Goal: Task Accomplishment & Management: Complete application form

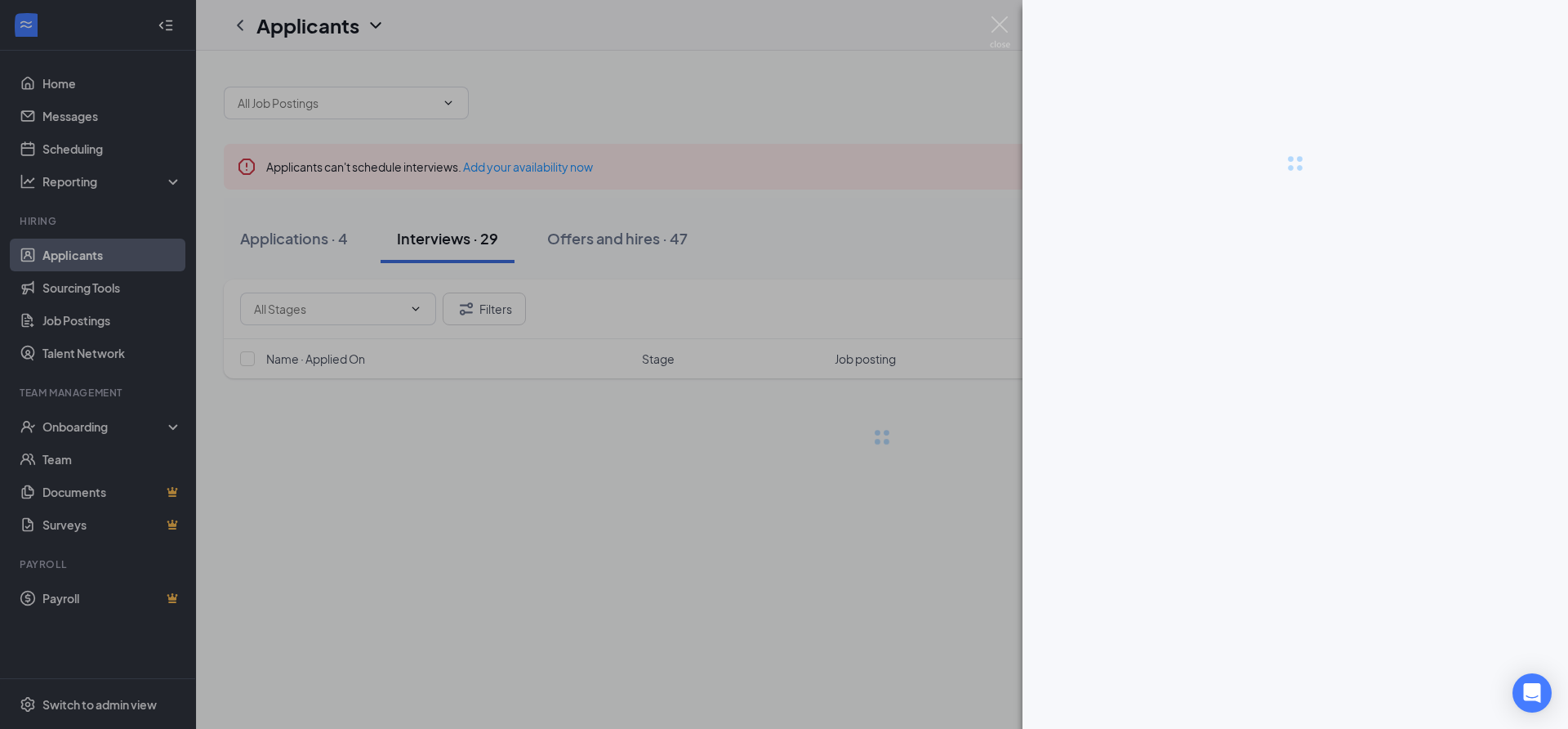
click at [1005, 20] on img at bounding box center [1000, 32] width 21 height 32
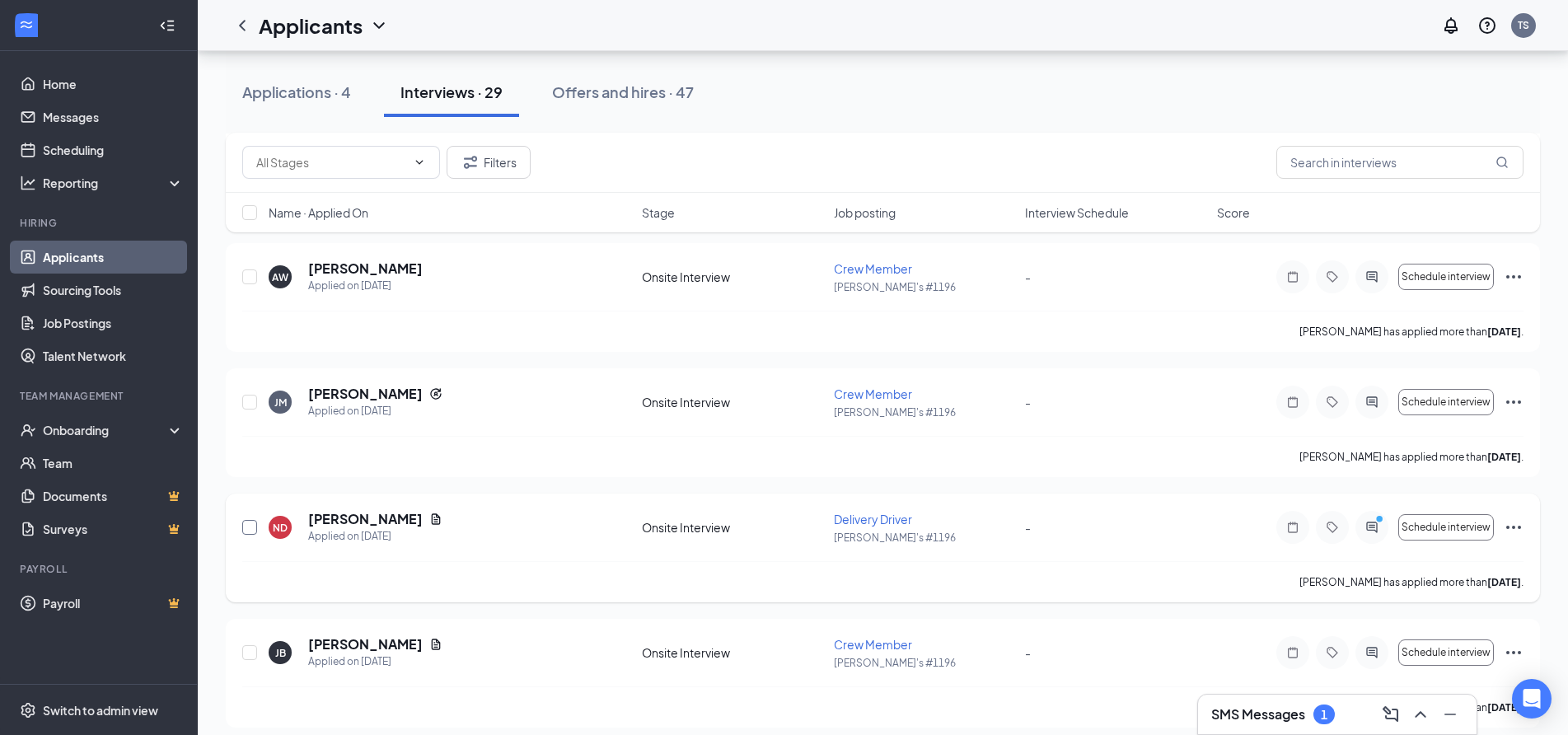
scroll to position [988, 0]
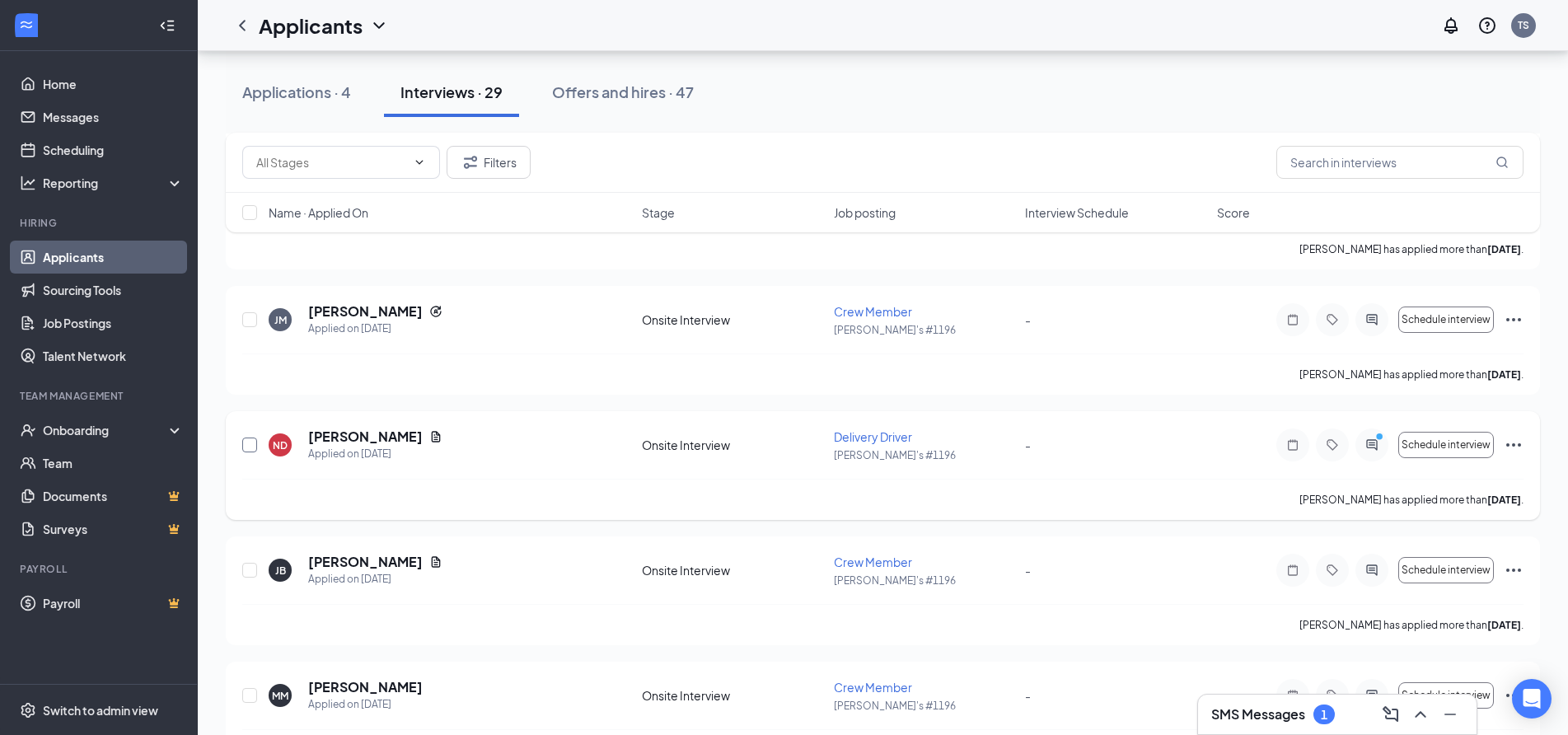
click at [247, 444] on input "checkbox" at bounding box center [250, 445] width 15 height 15
checkbox input "true"
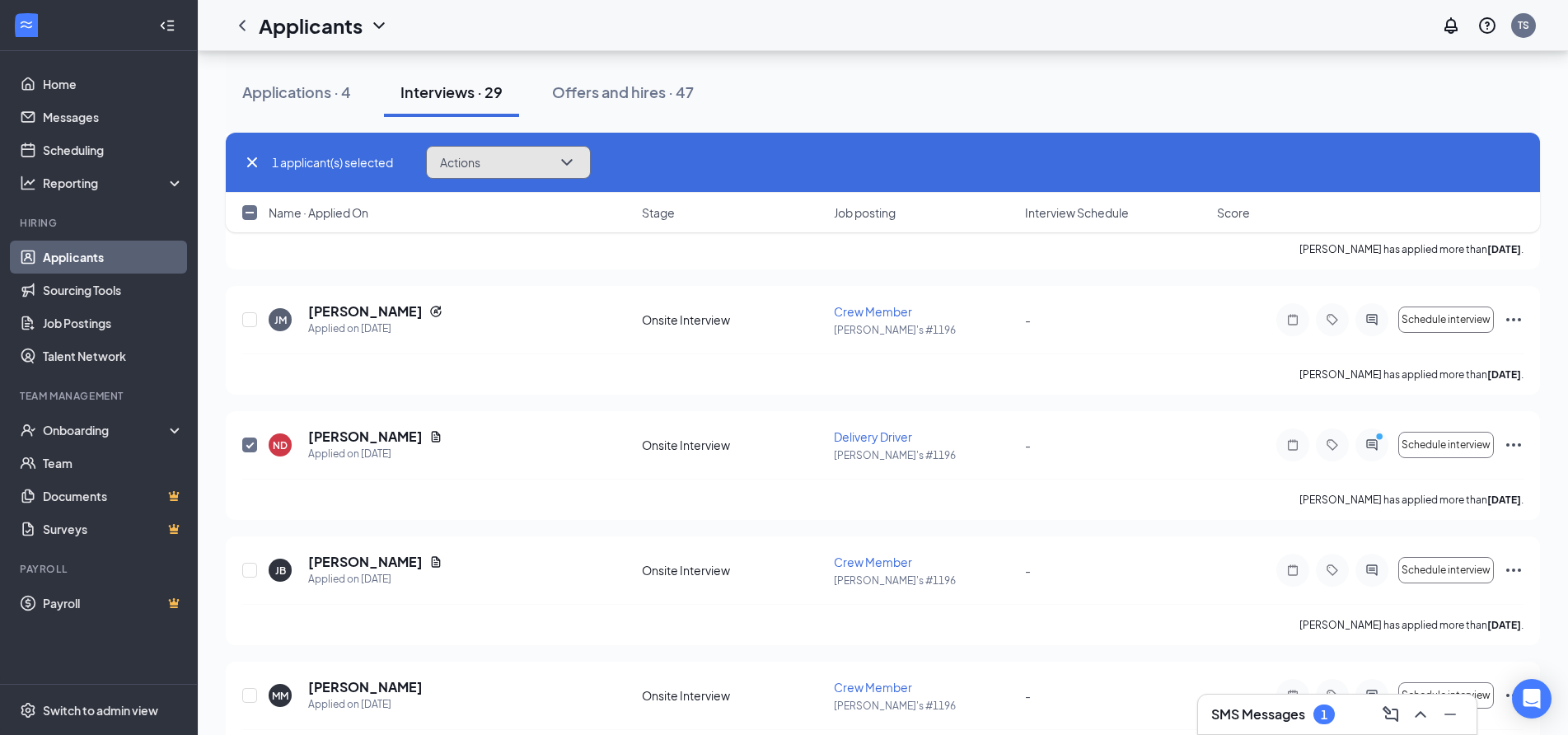
click at [505, 163] on button "Actions" at bounding box center [508, 162] width 165 height 33
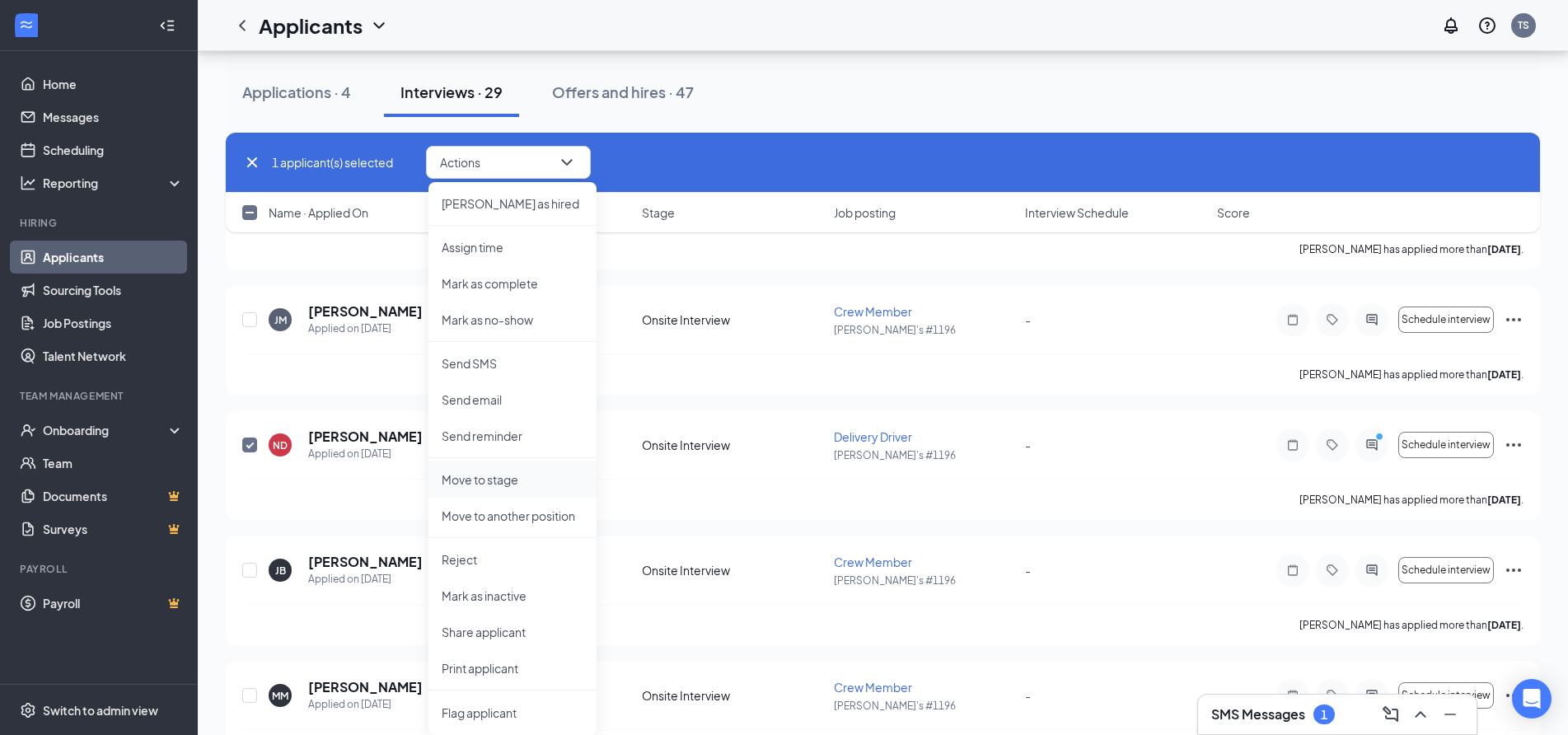
click at [498, 479] on p "Move to stage" at bounding box center [512, 479] width 142 height 17
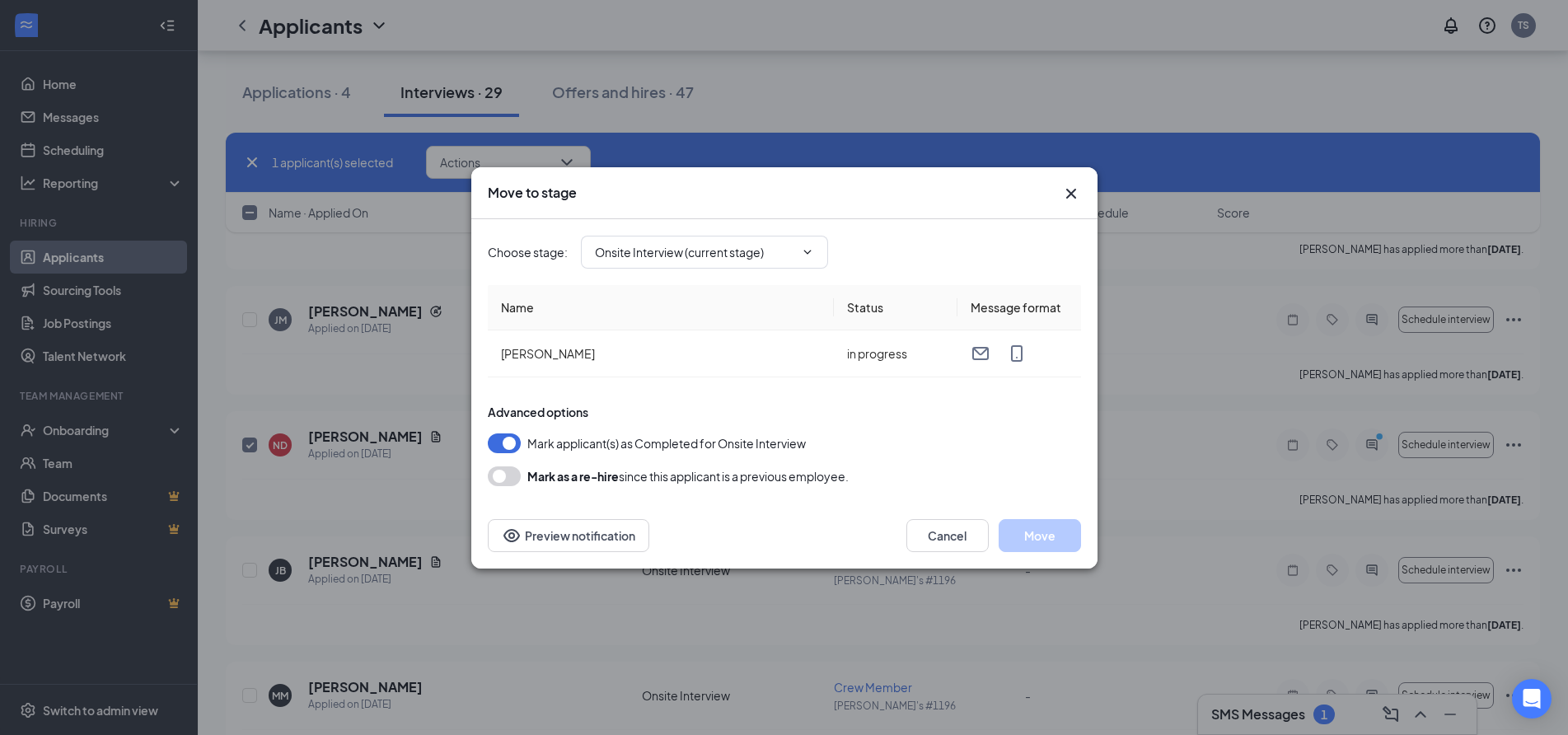
type input "Hiring Complete (final stage)"
click at [1041, 526] on button "Move" at bounding box center [1040, 535] width 82 height 33
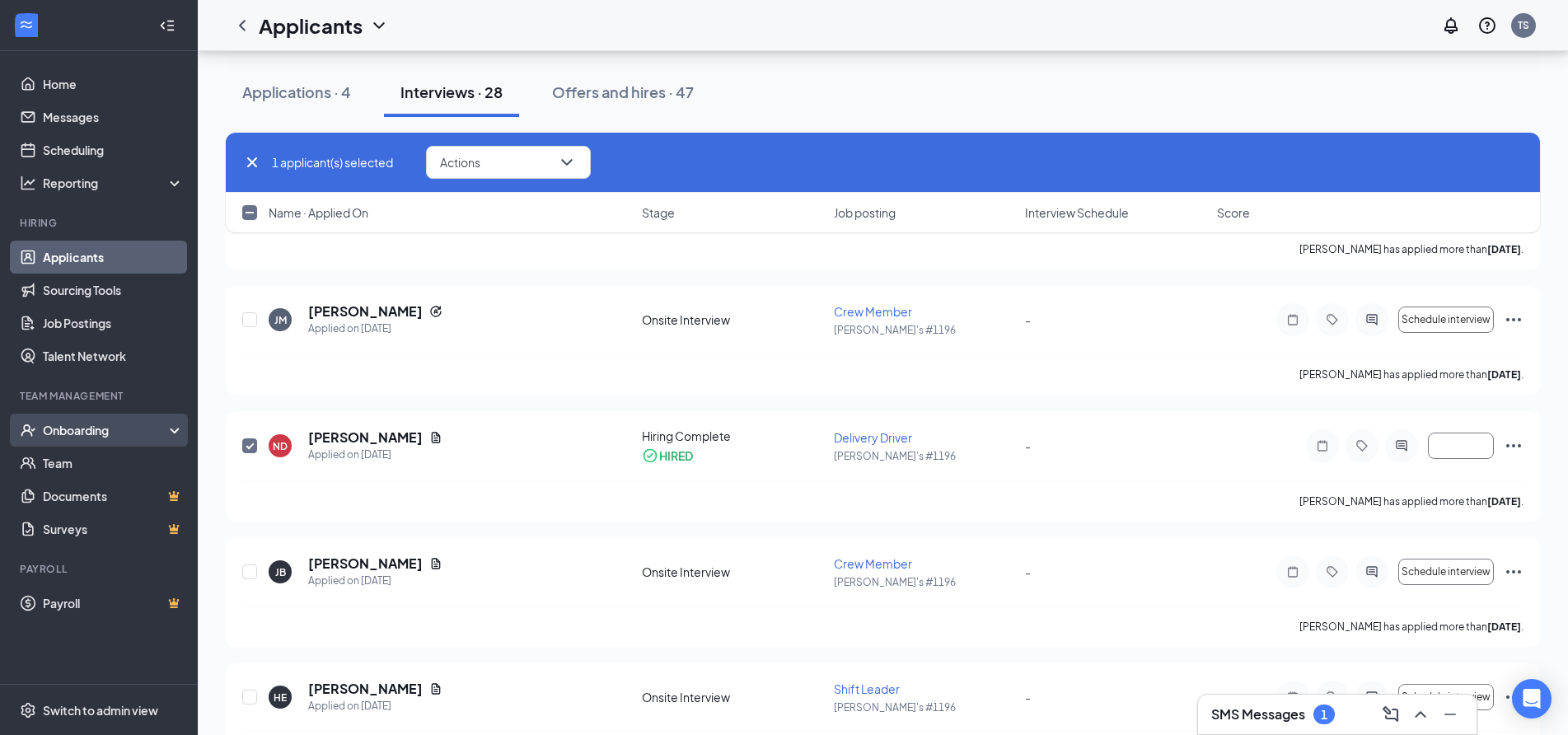
click at [94, 429] on div "Onboarding" at bounding box center [106, 430] width 127 height 17
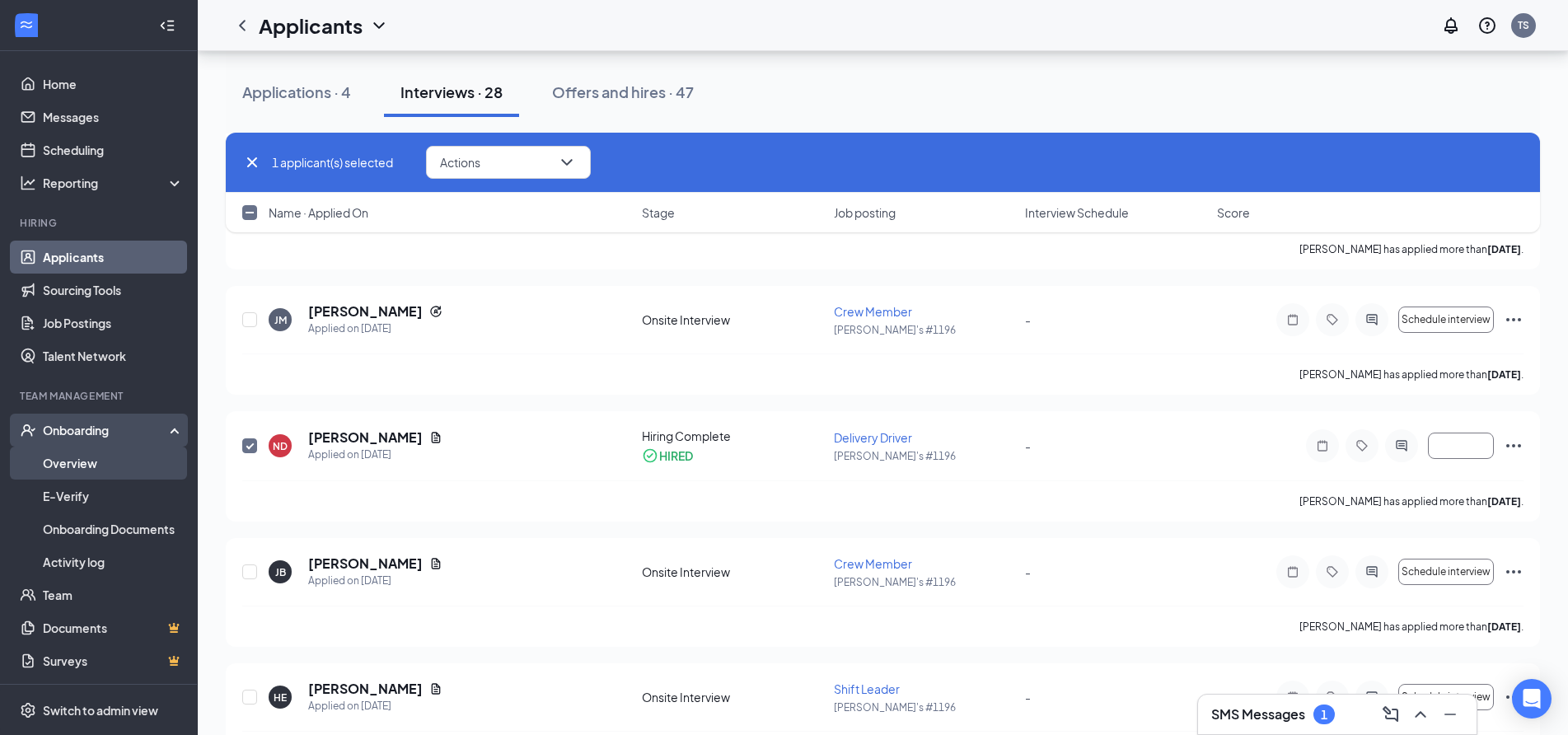
click at [87, 456] on link "Overview" at bounding box center [113, 463] width 141 height 33
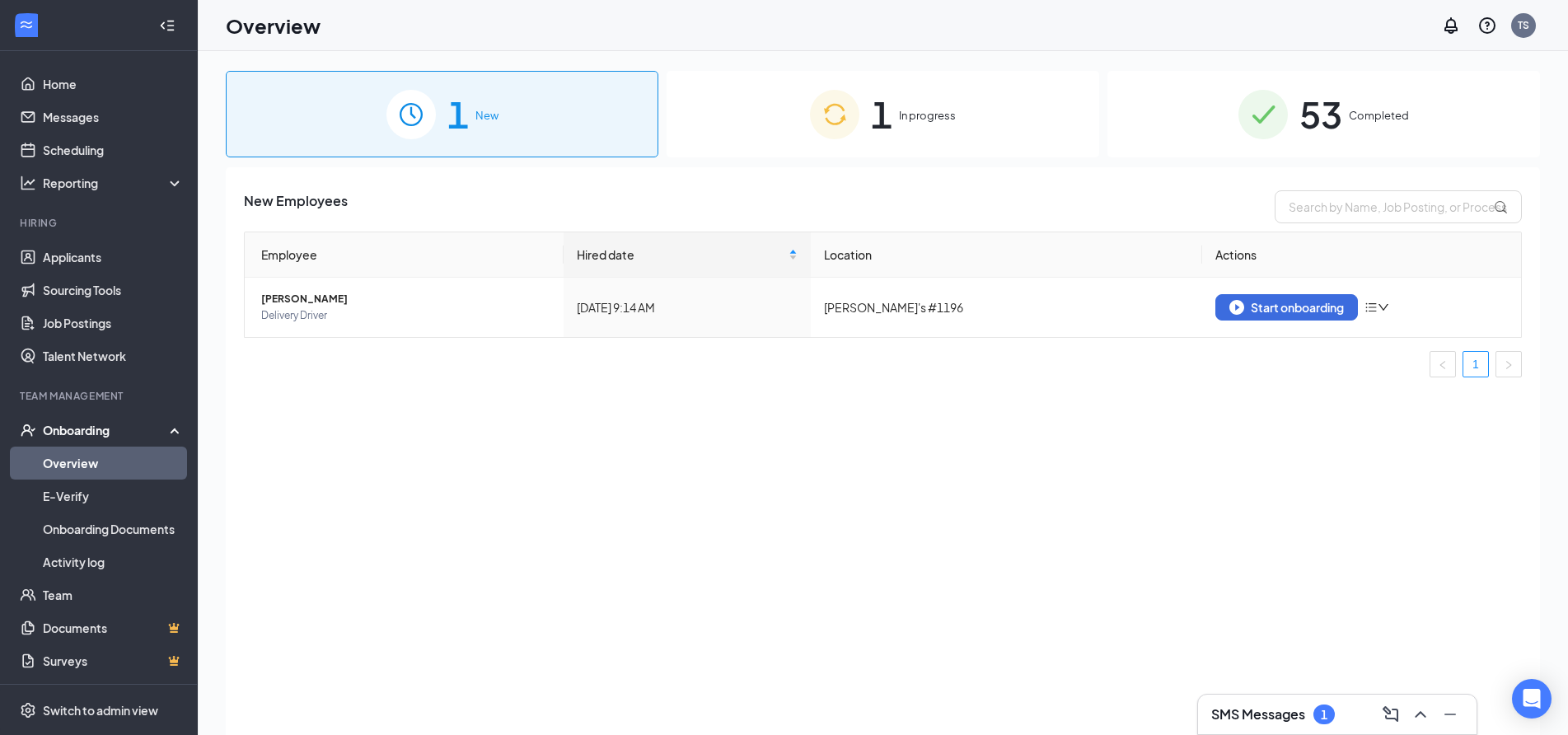
click at [874, 127] on span "1" at bounding box center [882, 114] width 22 height 57
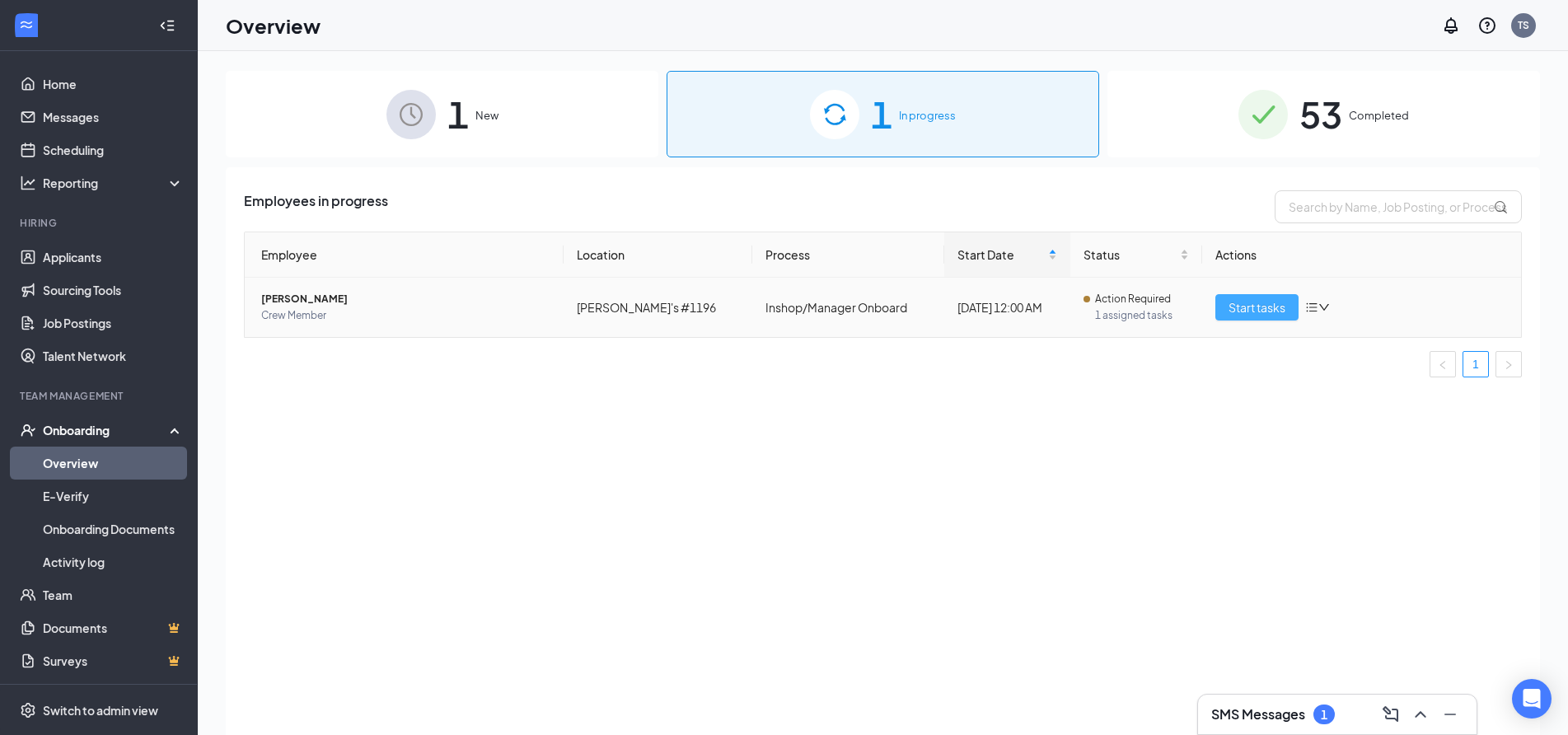
click at [1264, 303] on span "Start tasks" at bounding box center [1257, 308] width 57 height 18
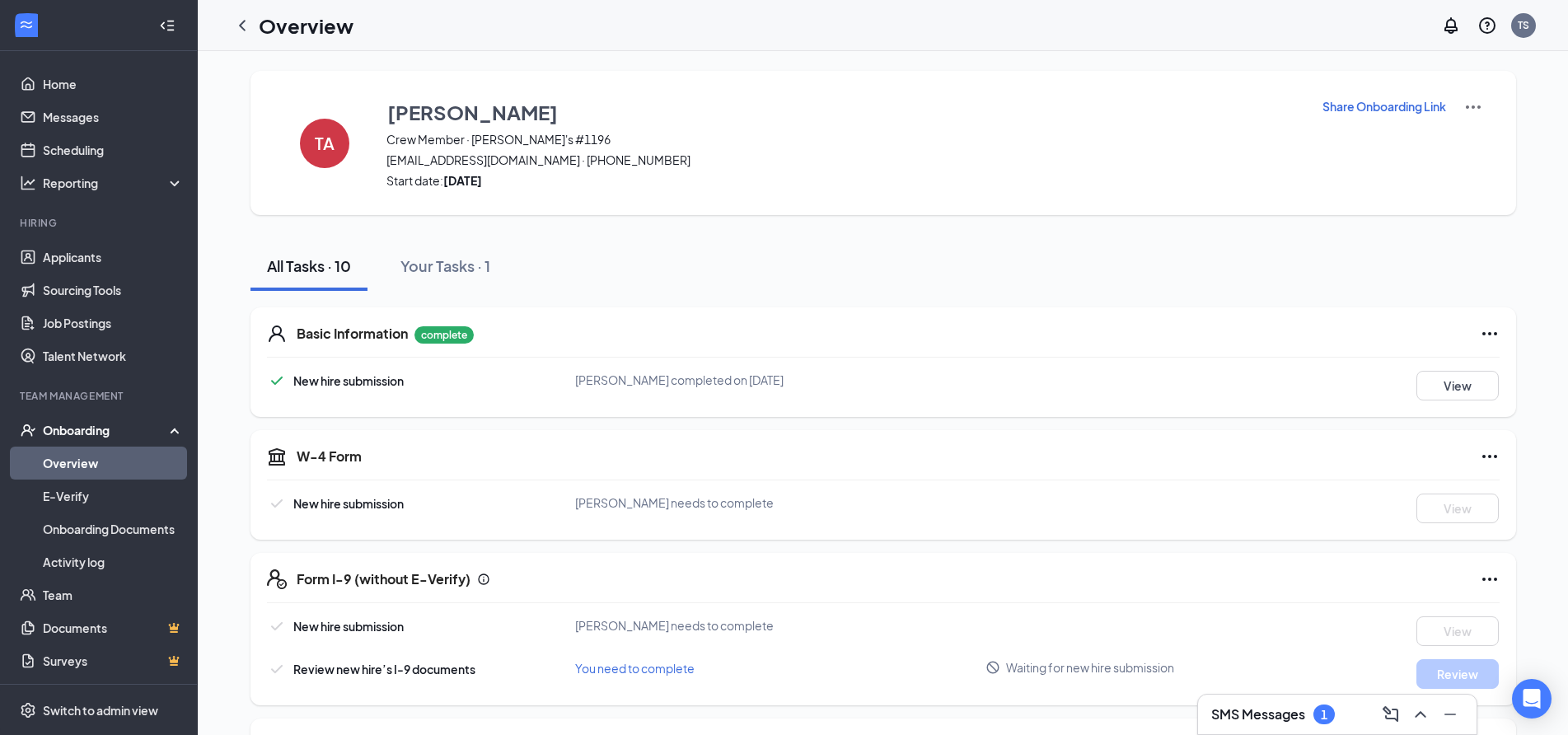
click at [1376, 110] on p "Share Onboarding Link" at bounding box center [1384, 106] width 123 height 17
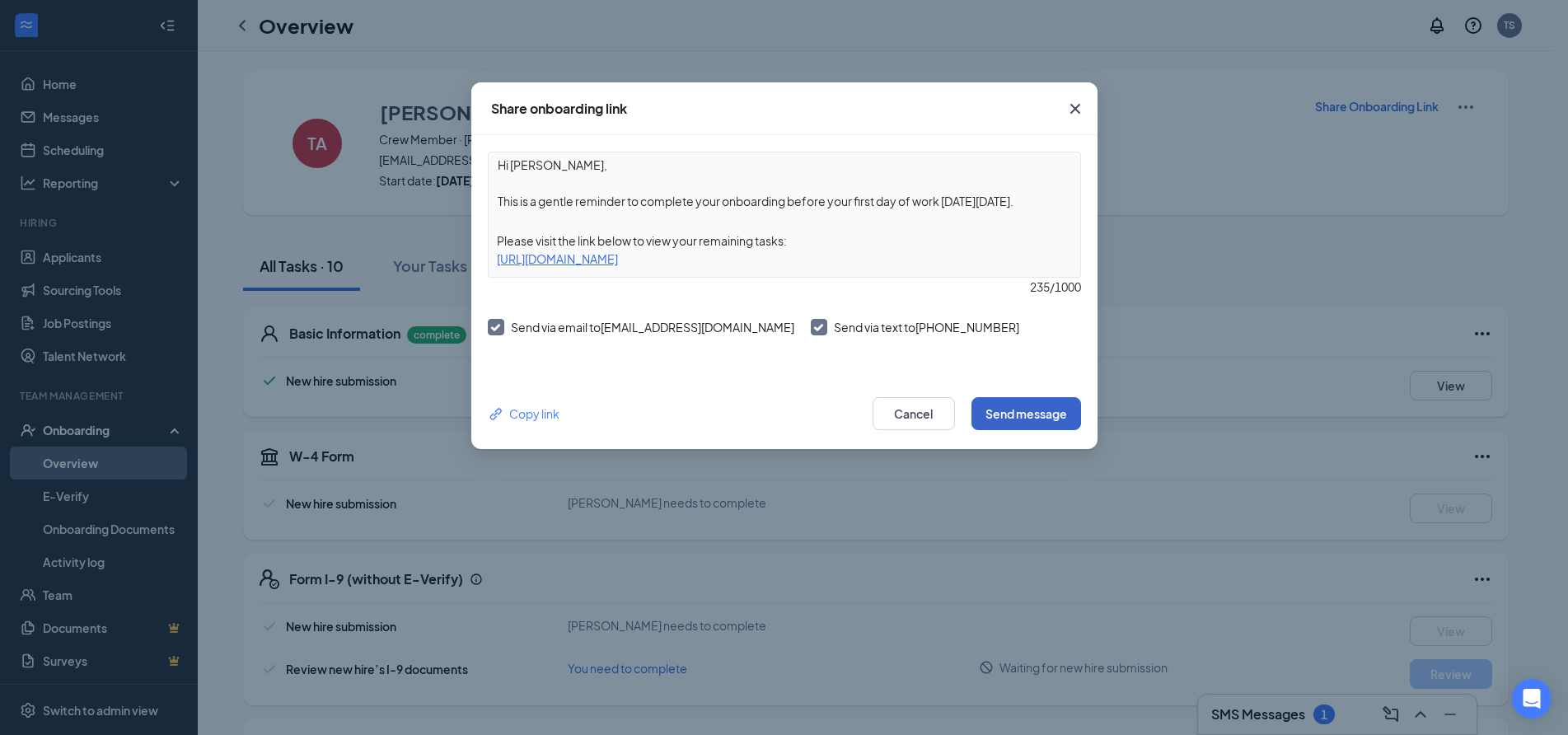
click at [1011, 415] on button "Send message" at bounding box center [1026, 413] width 110 height 33
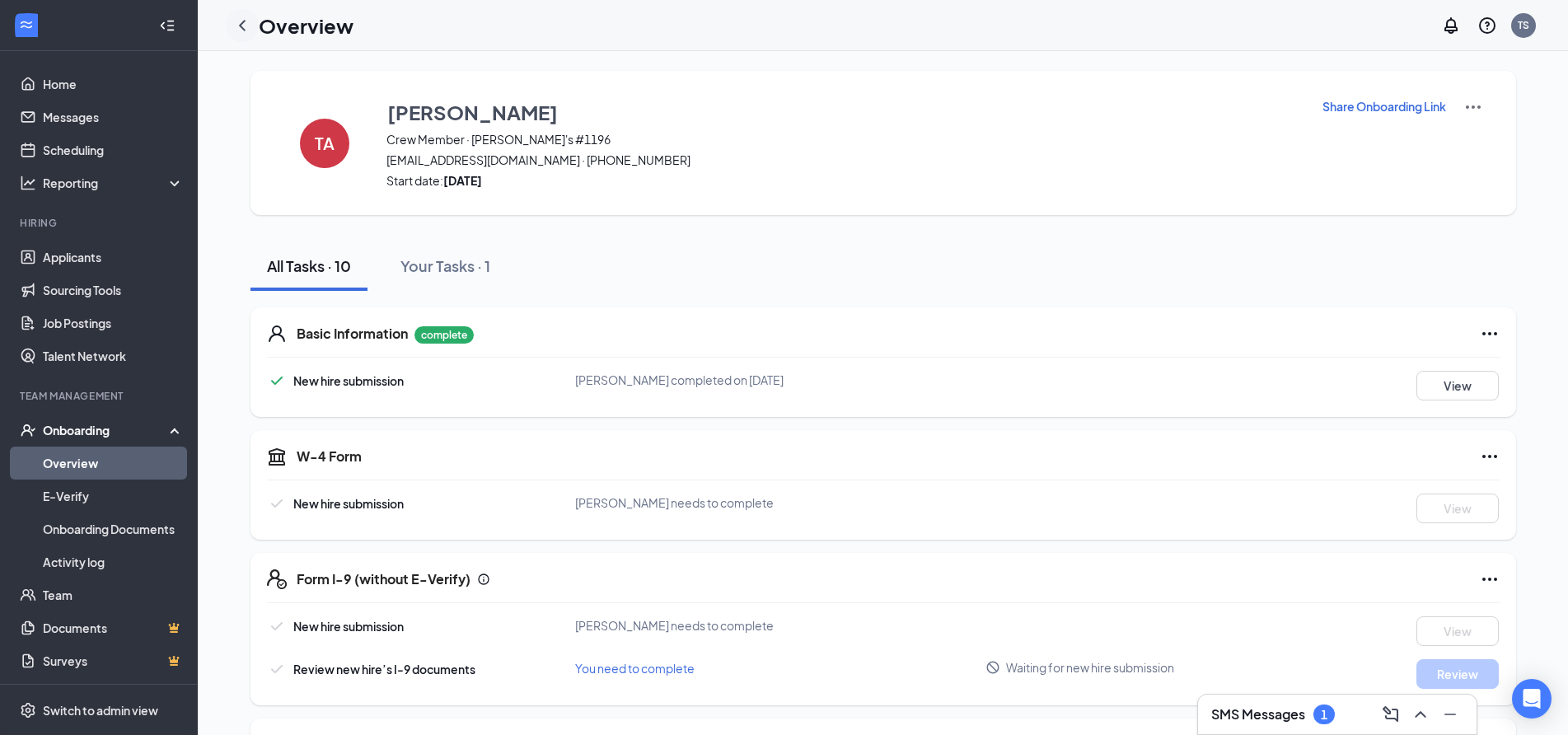
click at [237, 25] on icon "ChevronLeft" at bounding box center [242, 26] width 20 height 20
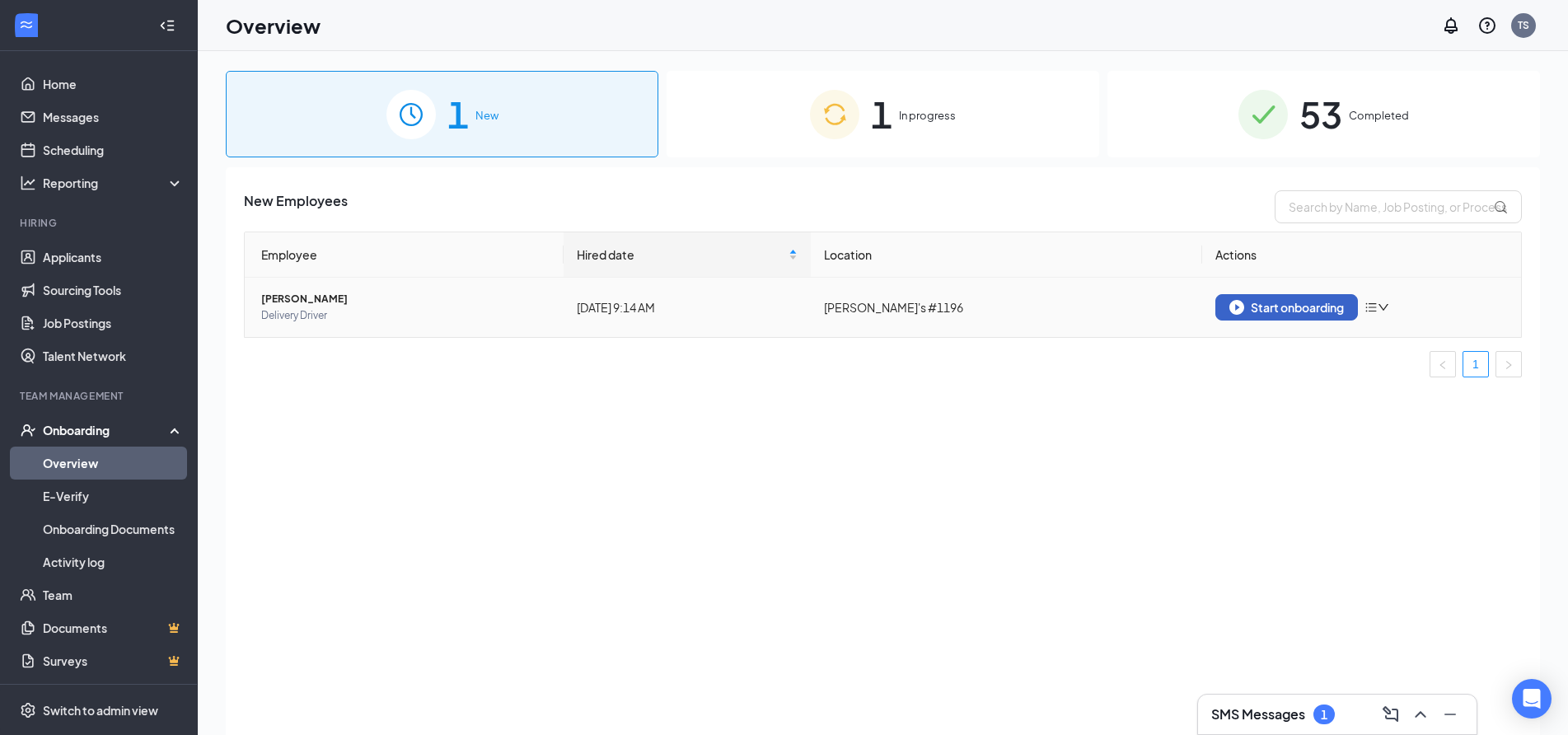
click at [1273, 313] on div "Start onboarding" at bounding box center [1286, 308] width 115 height 15
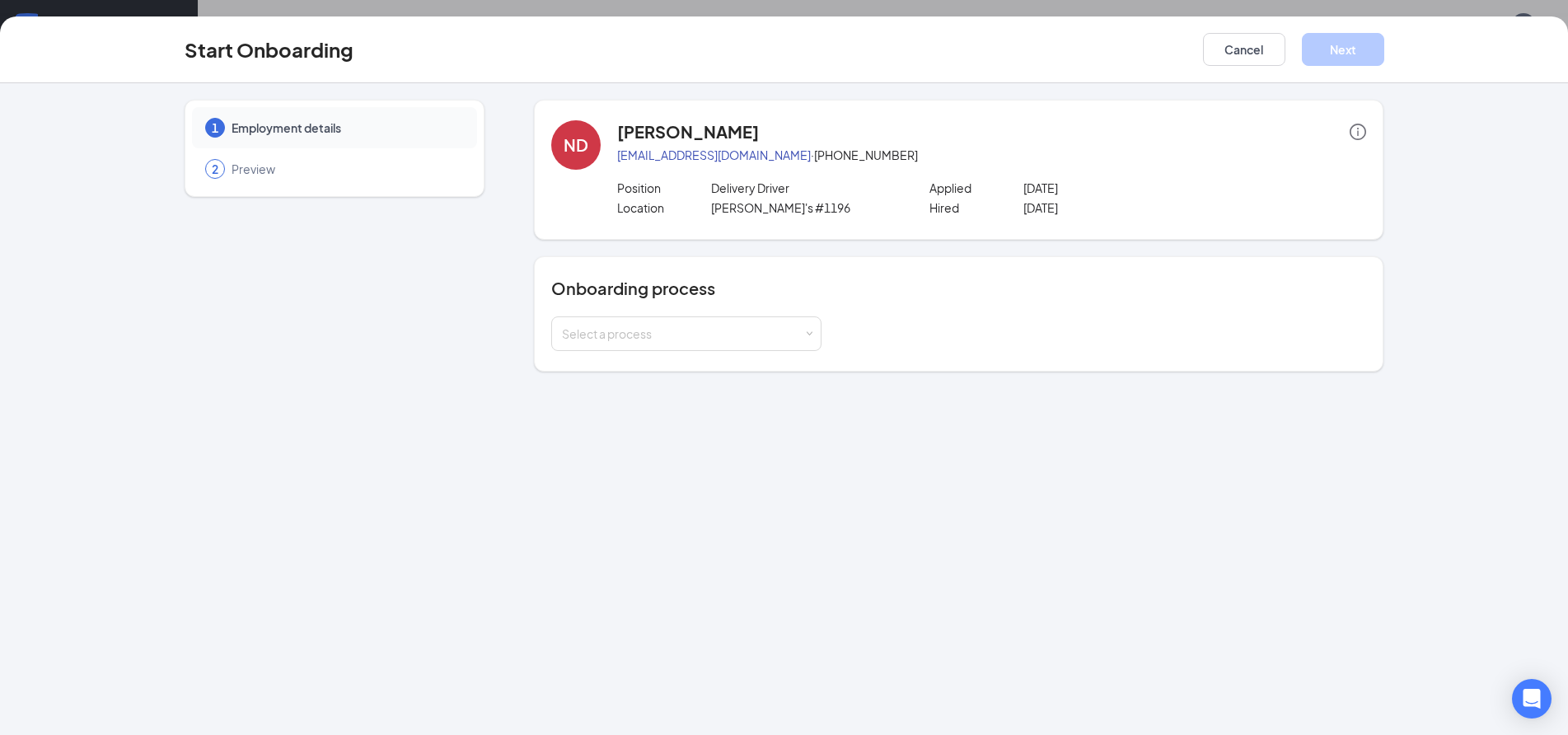
drag, startPoint x: 770, startPoint y: 339, endPoint x: 761, endPoint y: 354, distance: 17.5
click at [770, 338] on div "Select a process" at bounding box center [683, 334] width 241 height 17
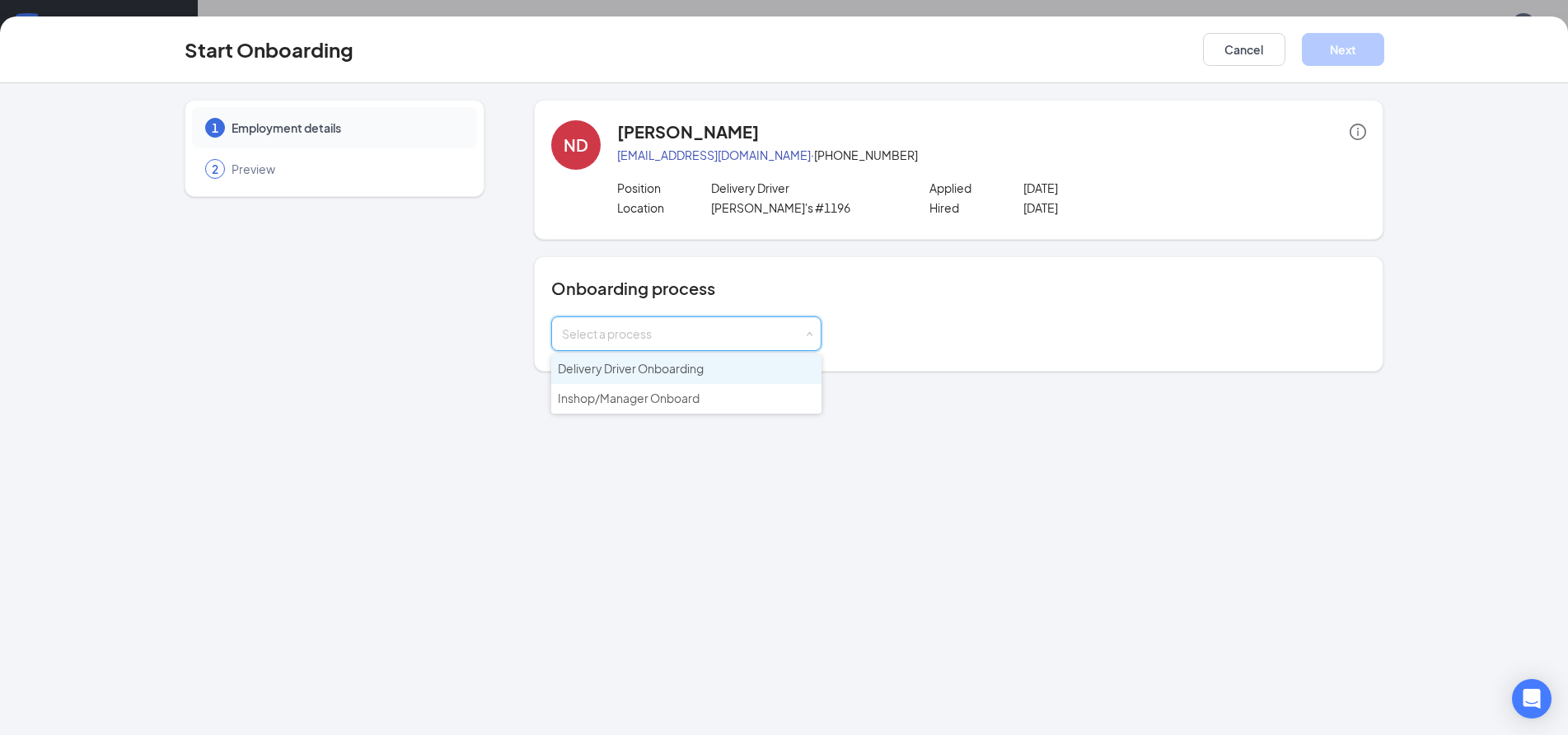
click at [701, 379] on li "Delivery Driver Onboarding" at bounding box center [687, 369] width 270 height 29
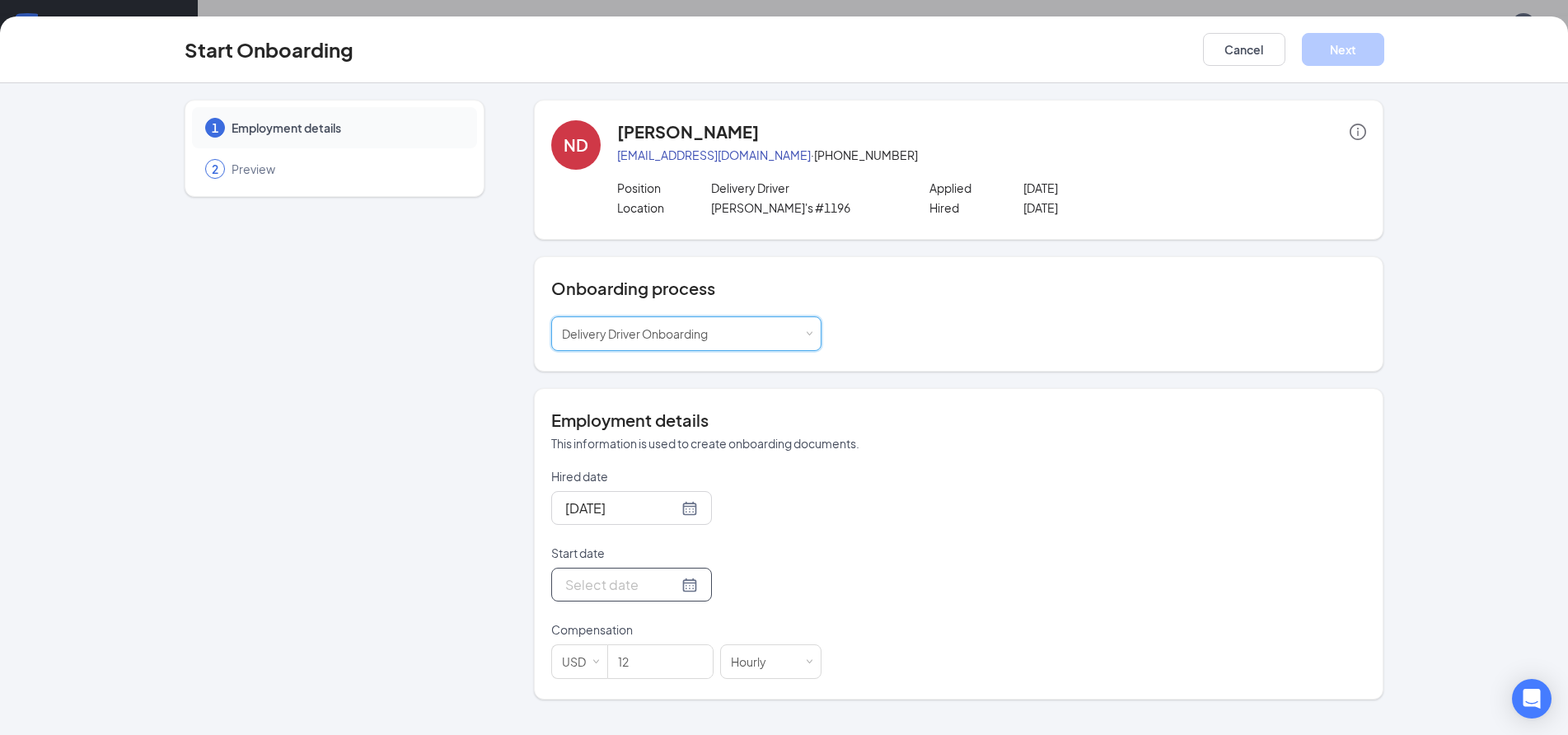
click at [685, 584] on div at bounding box center [632, 584] width 161 height 34
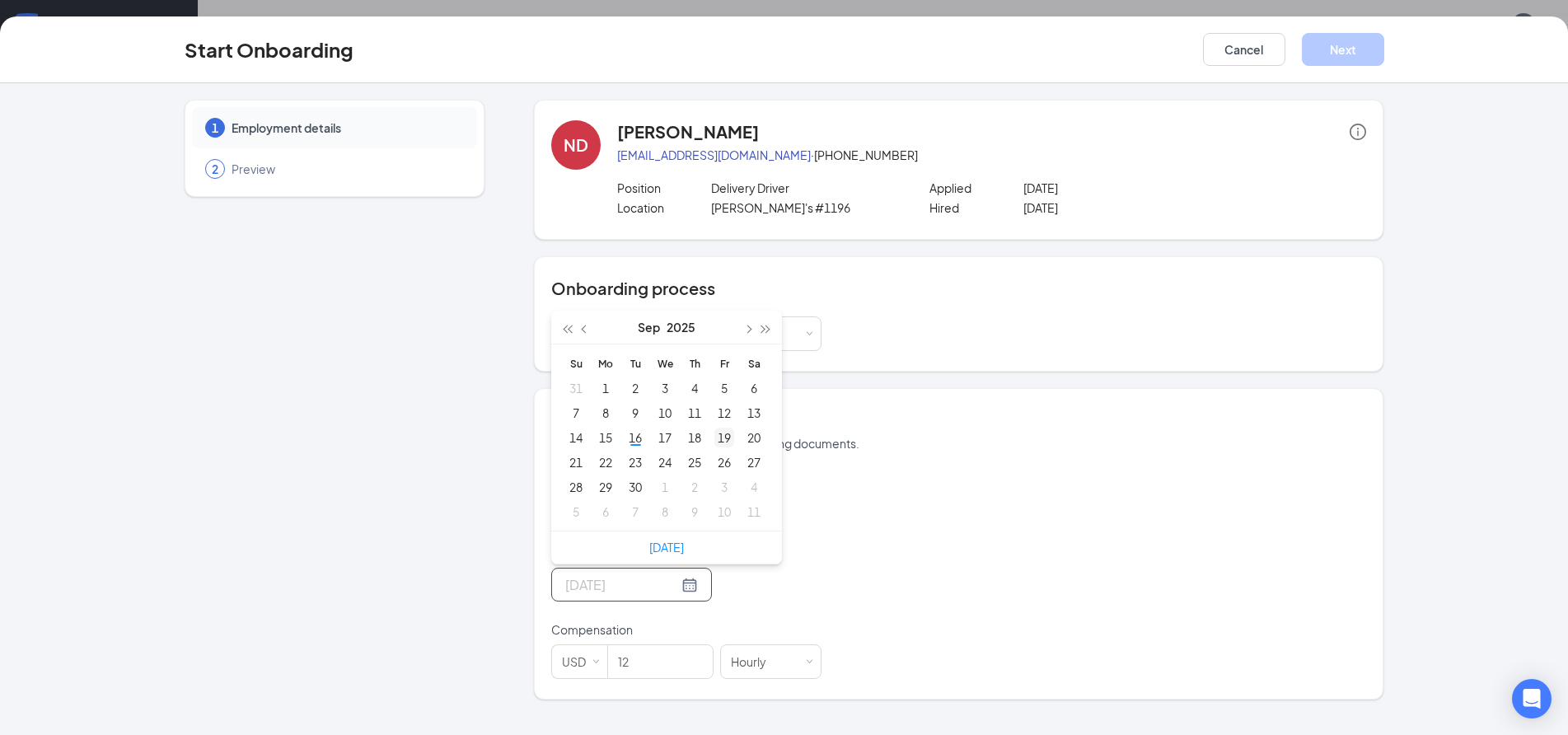
type input "[DATE]"
click at [722, 439] on div "19" at bounding box center [724, 437] width 20 height 20
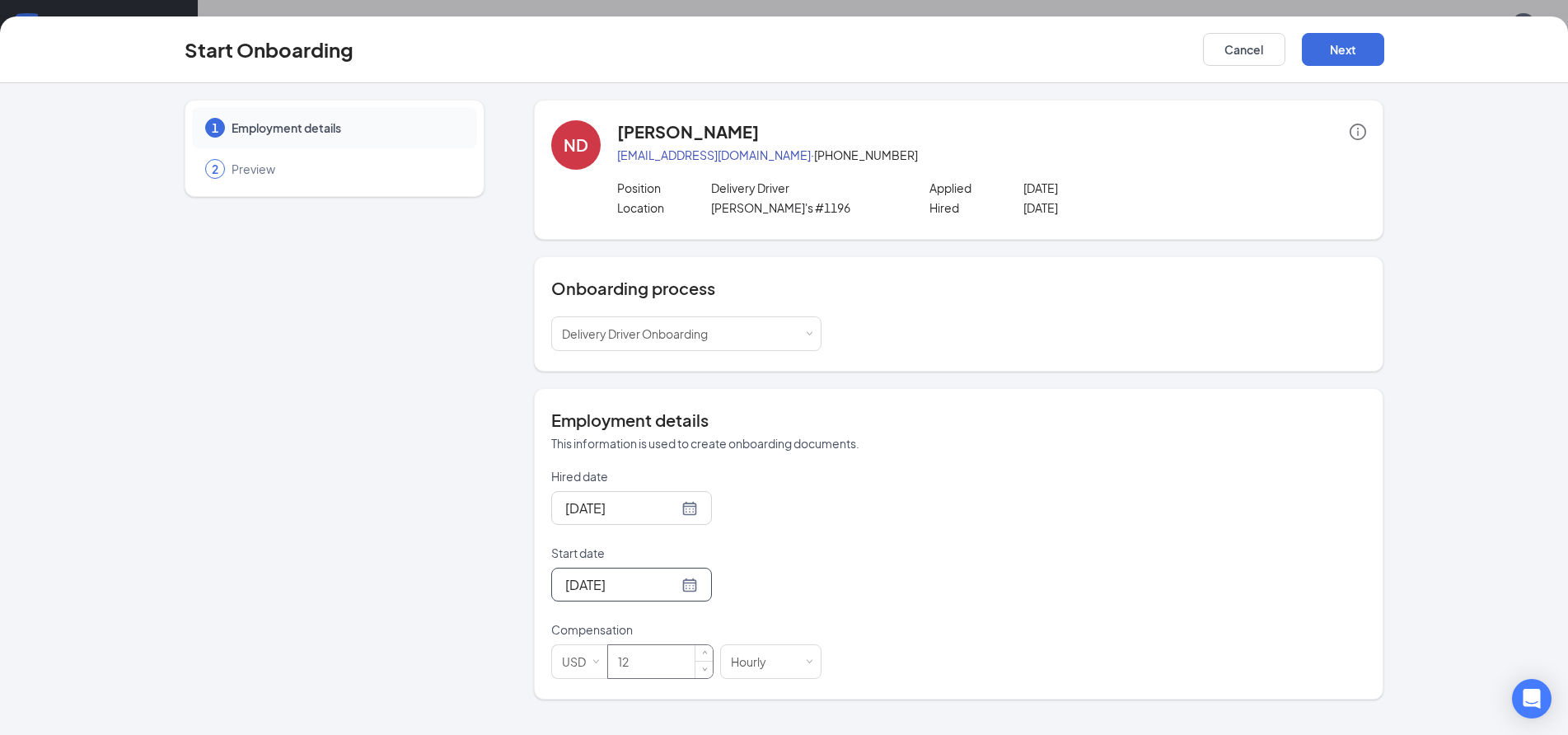
click at [649, 668] on input "12" at bounding box center [660, 661] width 105 height 33
type input "1"
type input "11"
click at [1329, 43] on button "Next" at bounding box center [1343, 49] width 82 height 33
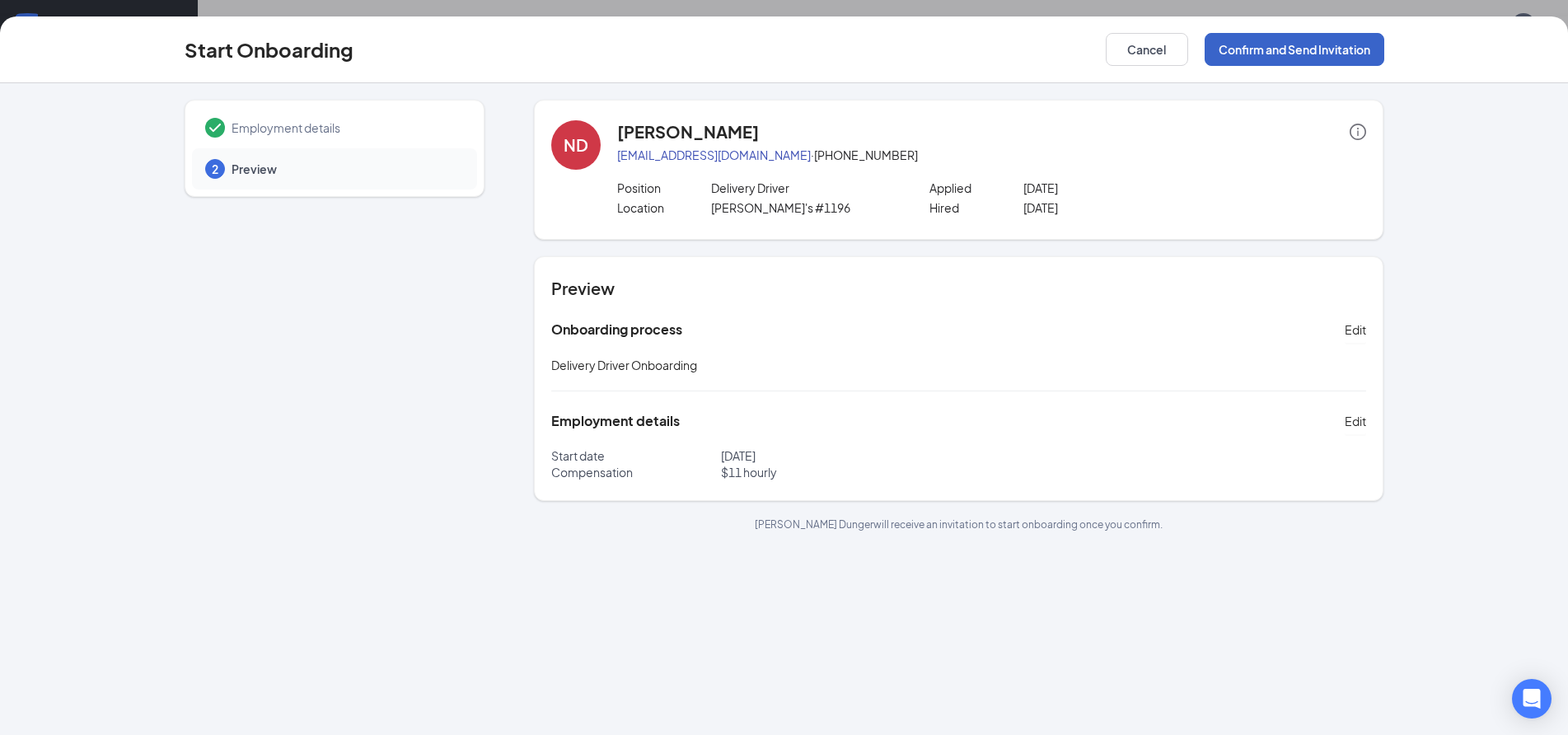
click at [1299, 51] on button "Confirm and Send Invitation" at bounding box center [1295, 49] width 179 height 33
